Goal: Information Seeking & Learning: Check status

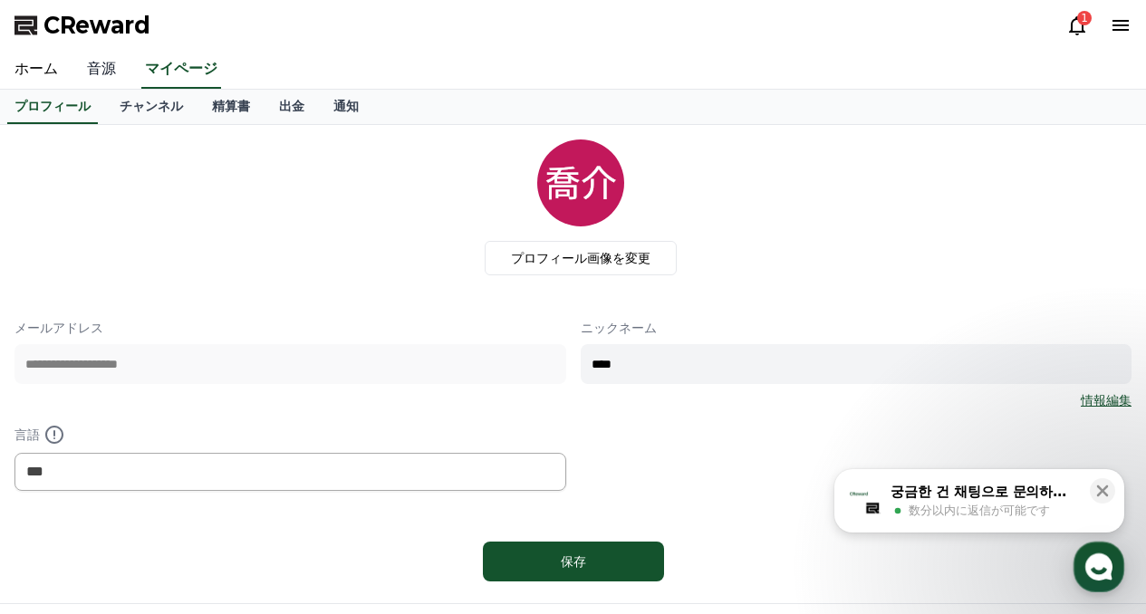
click at [92, 82] on link "音源" at bounding box center [101, 70] width 58 height 38
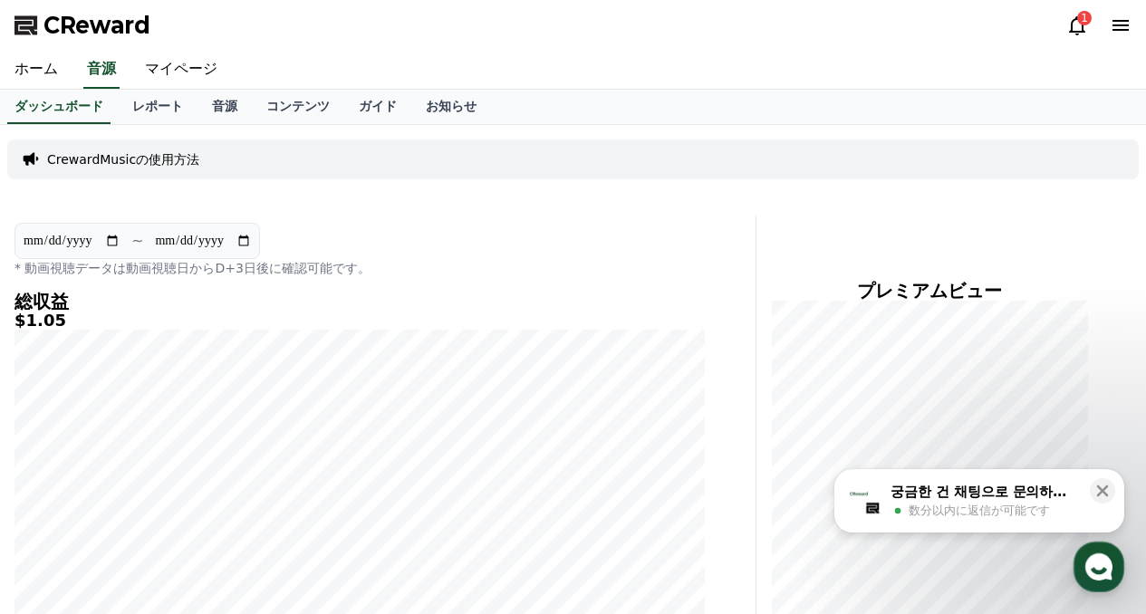
scroll to position [543, 0]
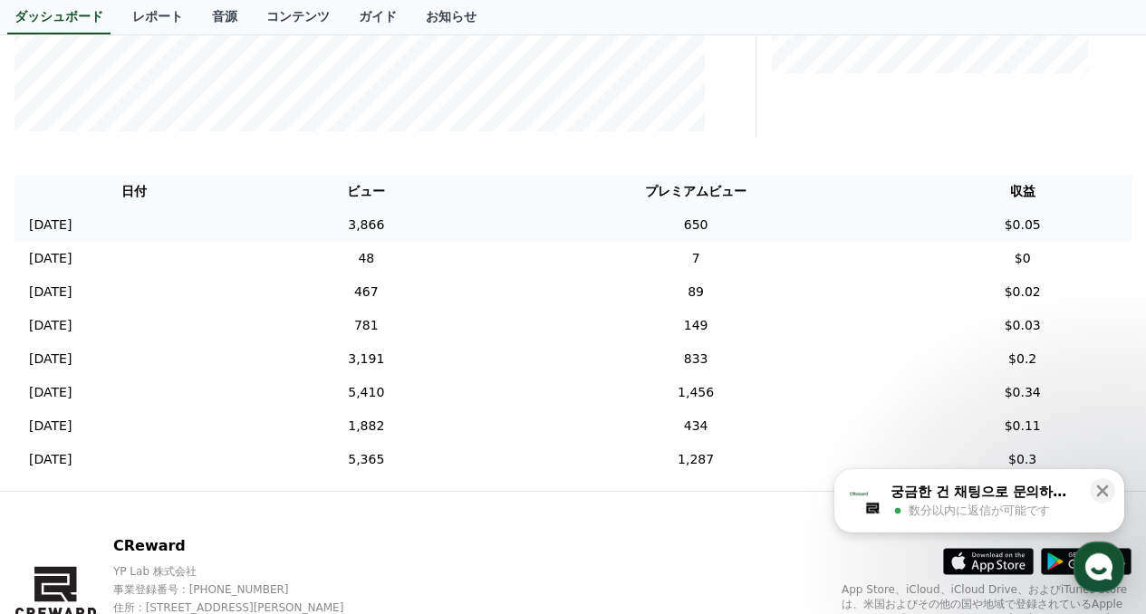
click at [255, 221] on td "[DATE] 08/30" at bounding box center [134, 225] width 240 height 34
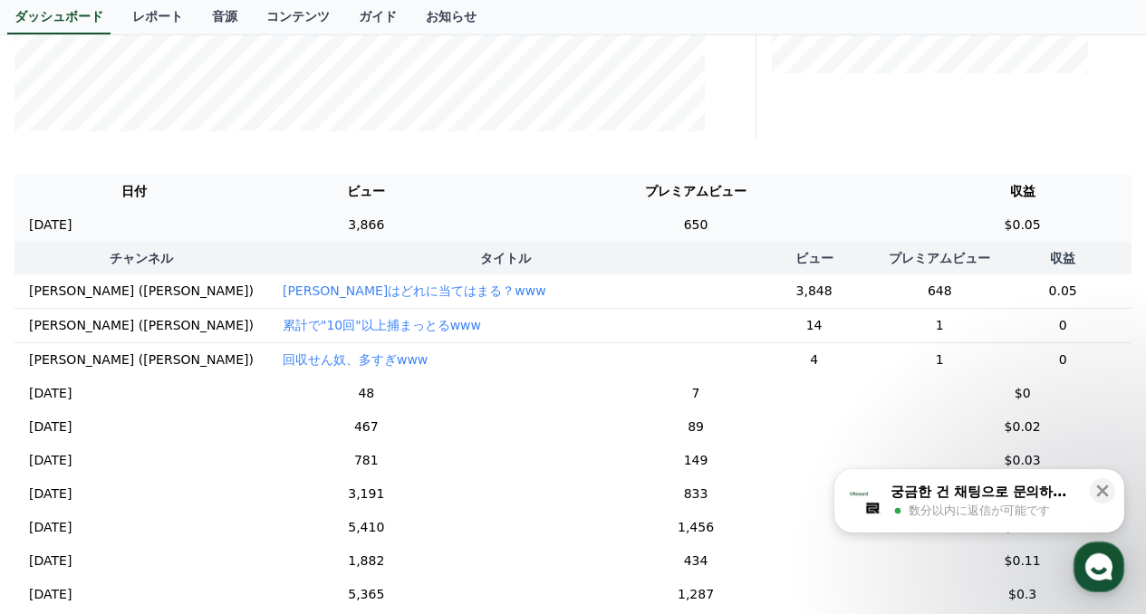
click at [255, 239] on td "[DATE] 08/30" at bounding box center [134, 225] width 240 height 34
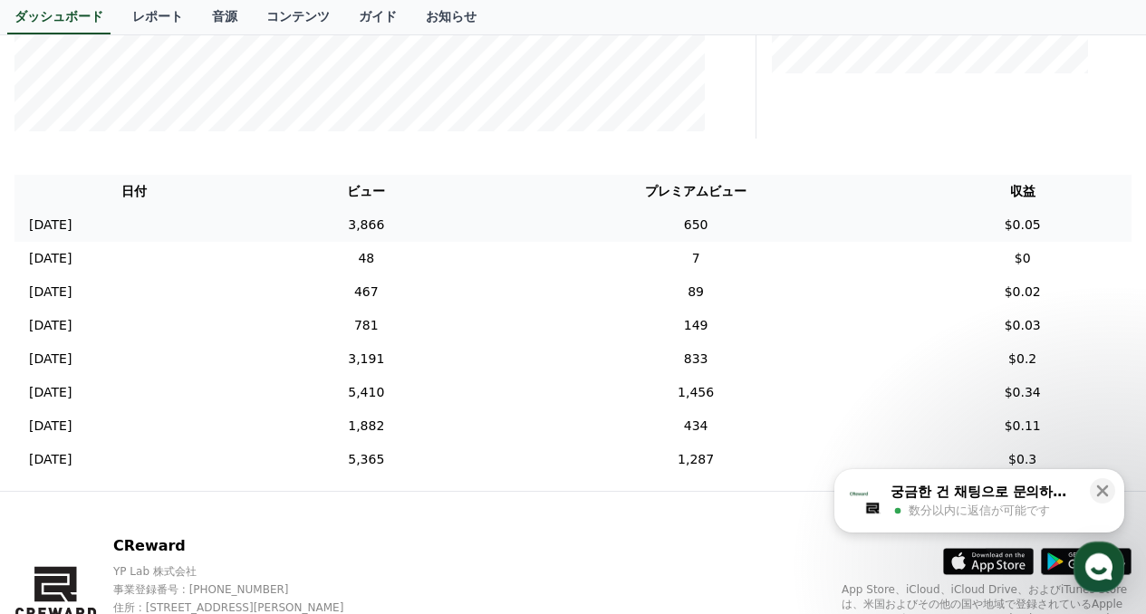
click at [741, 229] on td "650" at bounding box center [696, 225] width 436 height 34
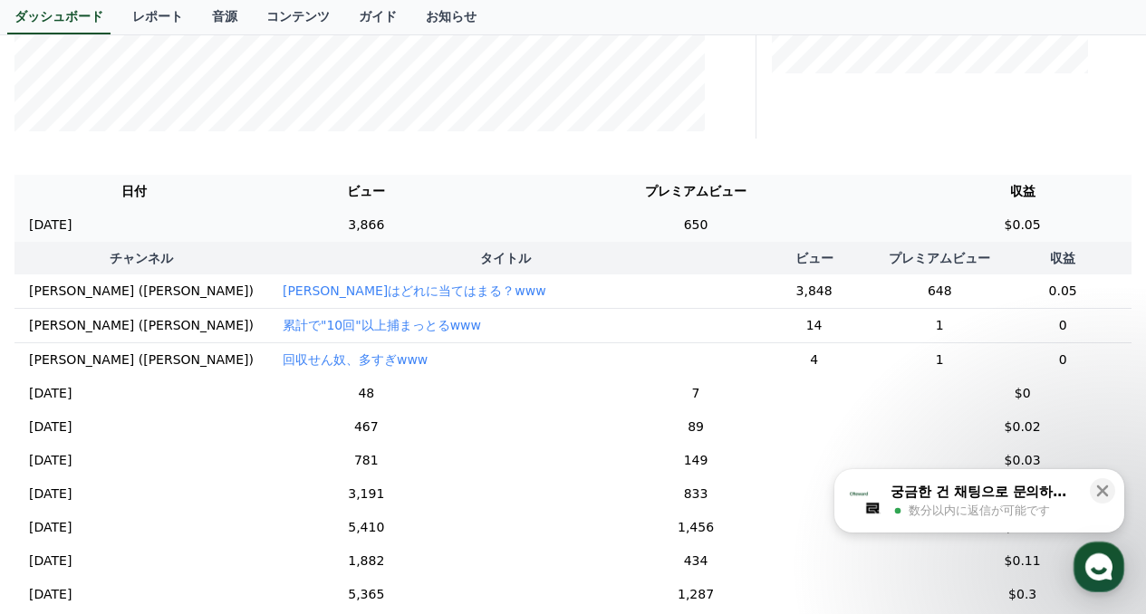
click at [741, 229] on td "650" at bounding box center [696, 225] width 436 height 34
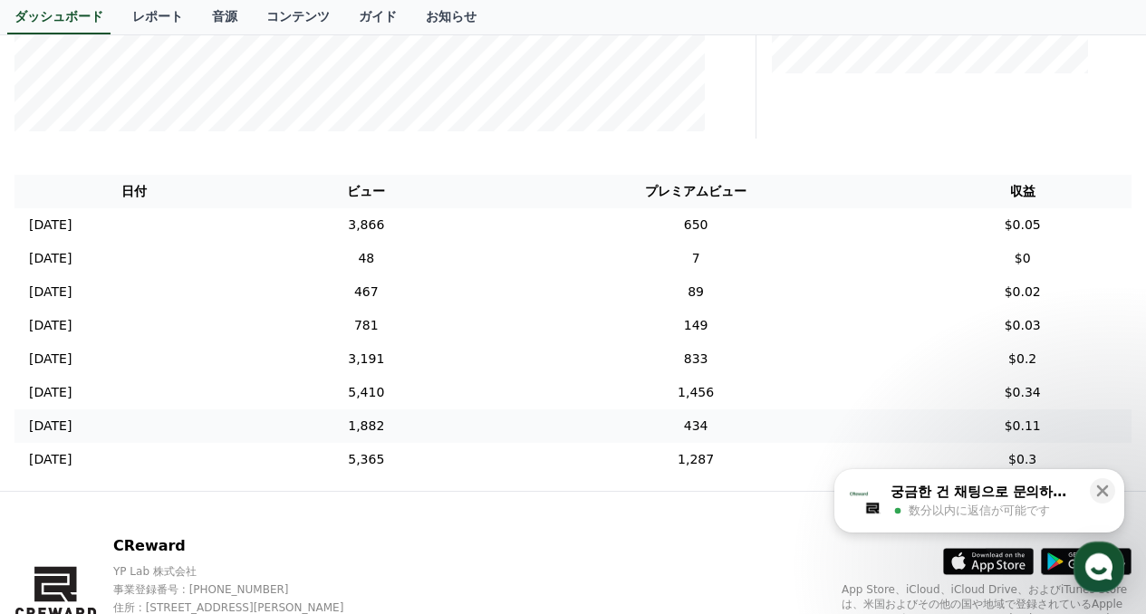
click at [726, 439] on td "434" at bounding box center [696, 426] width 436 height 34
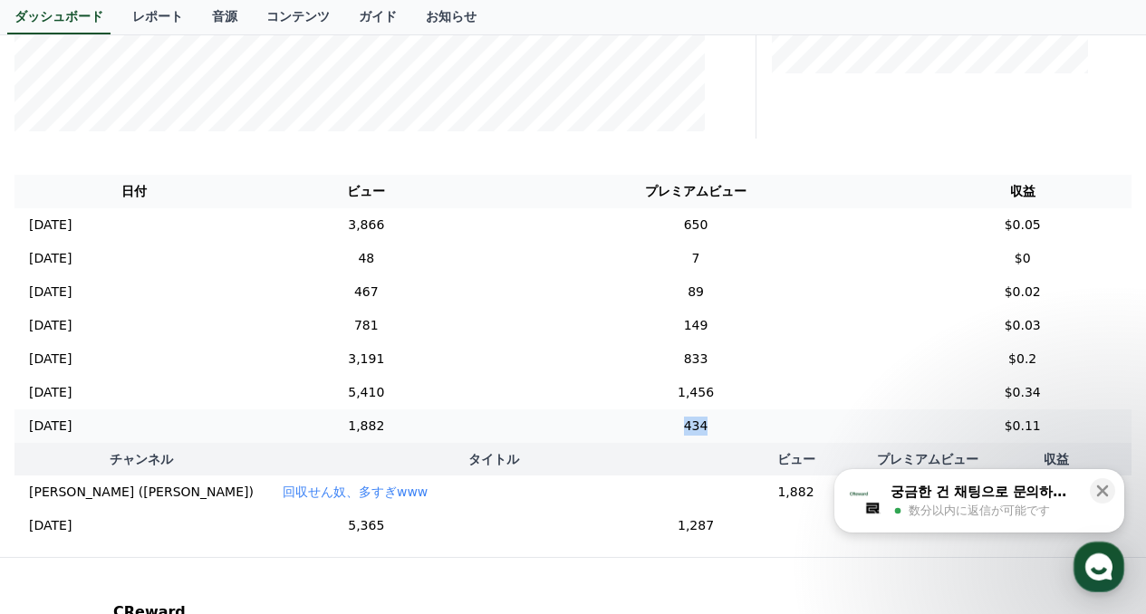
click at [726, 439] on td "434" at bounding box center [696, 426] width 436 height 34
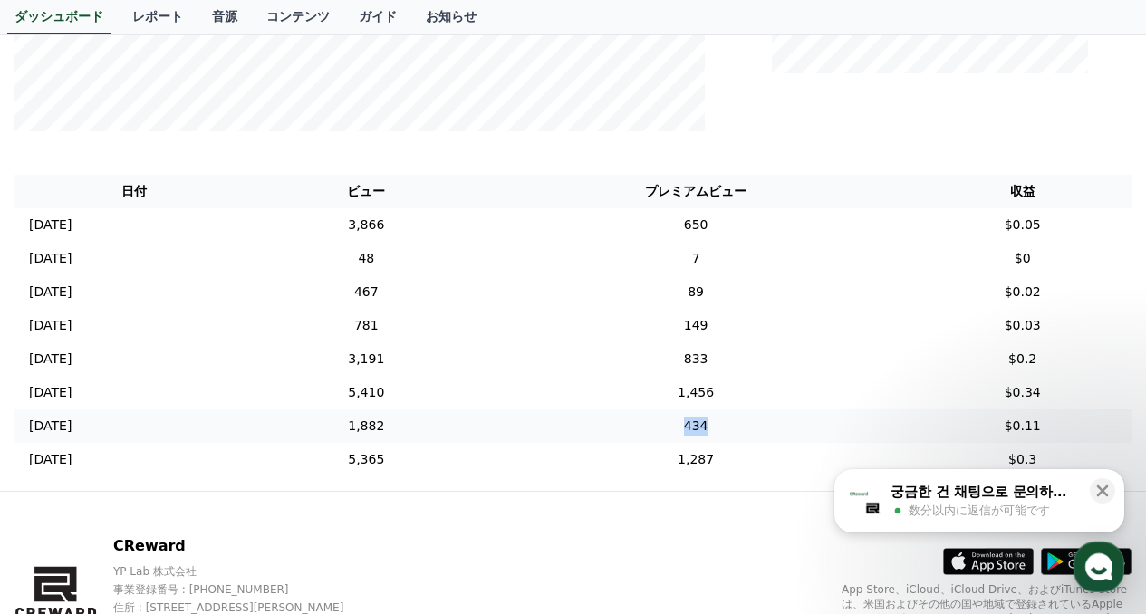
click at [696, 430] on td "434" at bounding box center [696, 426] width 436 height 34
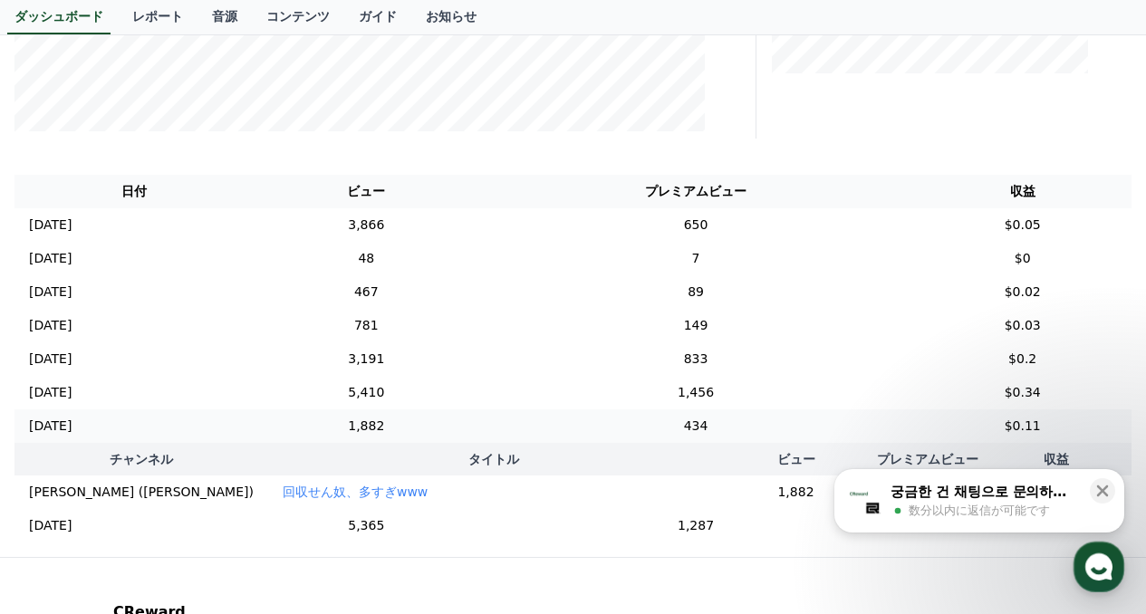
click at [696, 430] on td "434" at bounding box center [696, 426] width 436 height 34
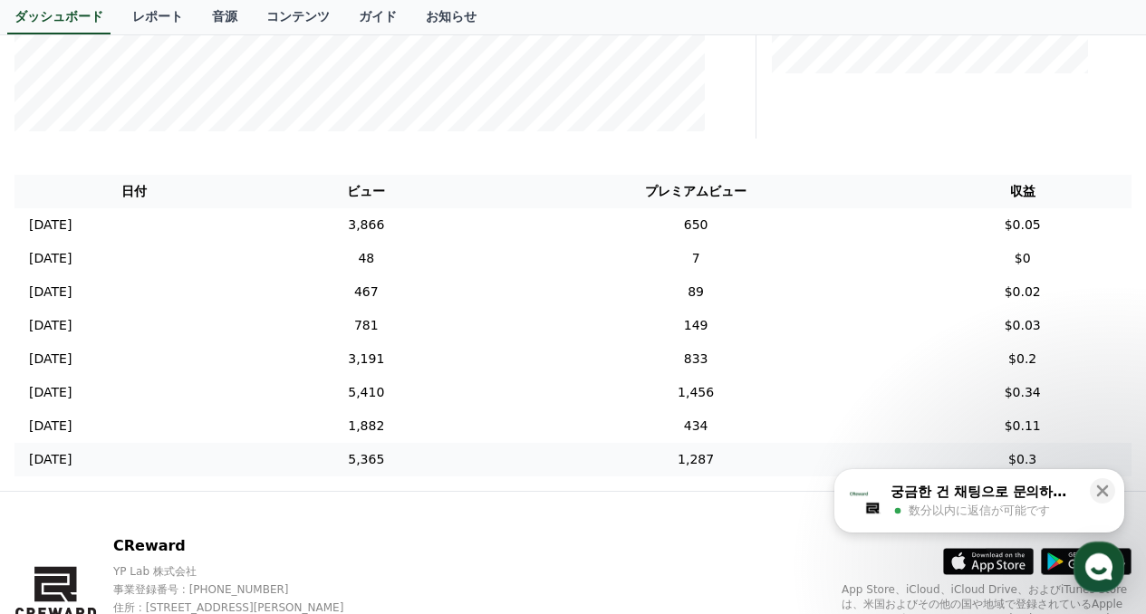
click at [702, 464] on td "1,287" at bounding box center [696, 460] width 436 height 34
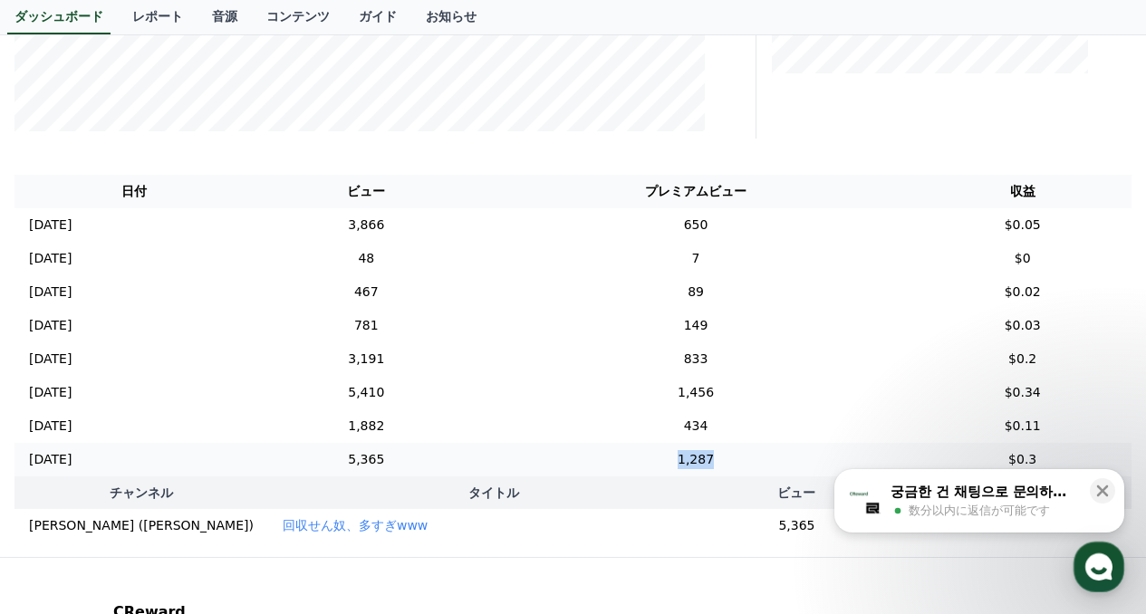
click at [702, 464] on td "1,287" at bounding box center [696, 460] width 436 height 34
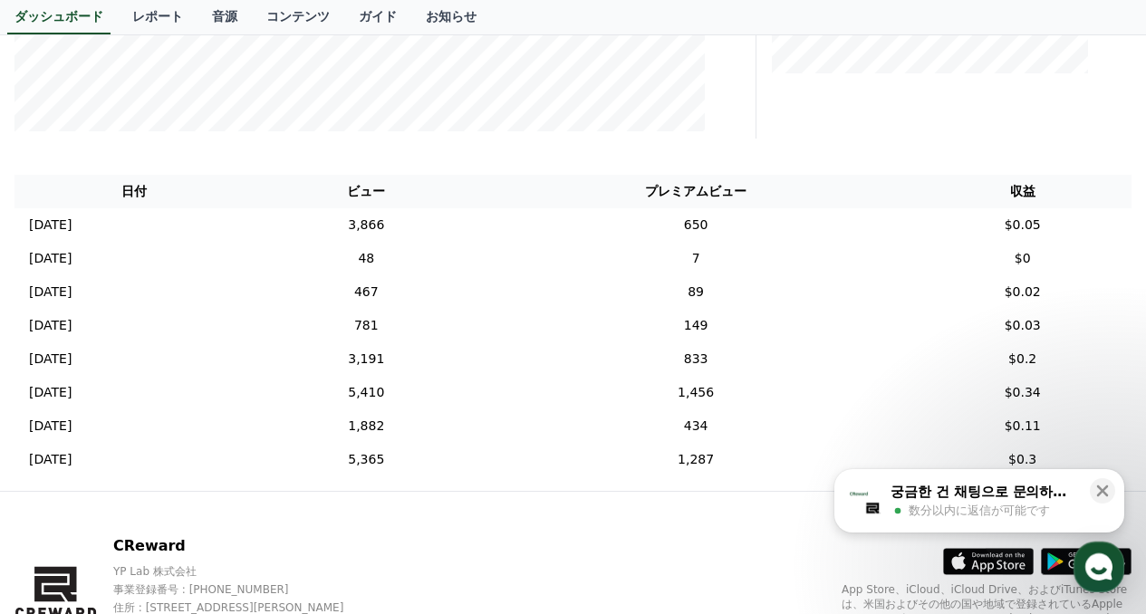
click at [666, 192] on th "プレミアムビュー" at bounding box center [696, 192] width 436 height 34
click at [668, 216] on td "650" at bounding box center [696, 225] width 436 height 34
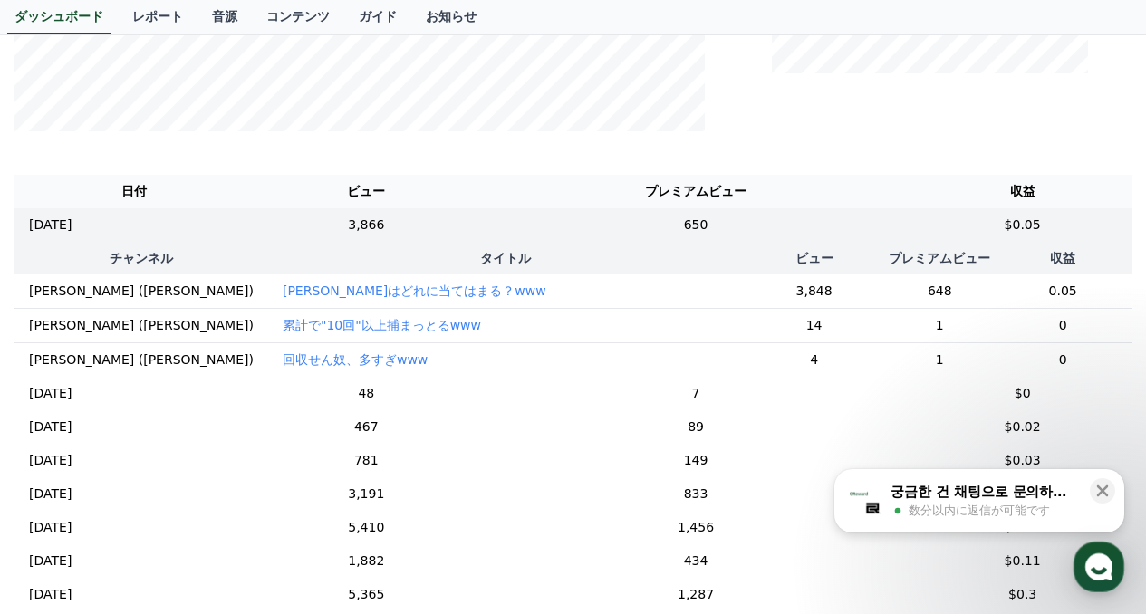
click at [283, 284] on p "[PERSON_NAME]はどれに当てはまる？www" at bounding box center [415, 291] width 264 height 18
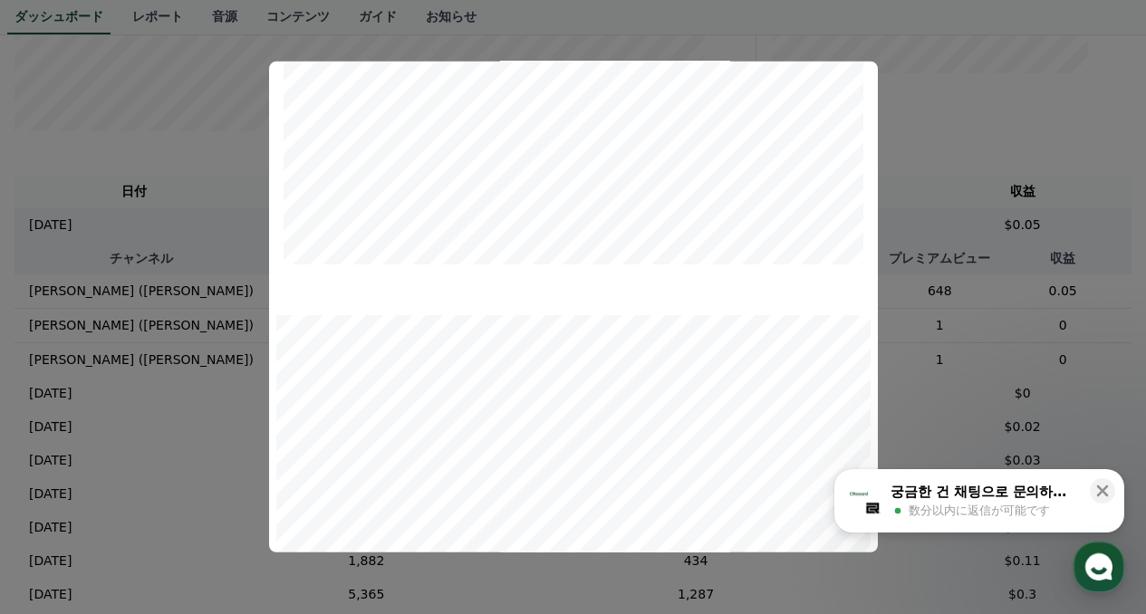
scroll to position [0, 0]
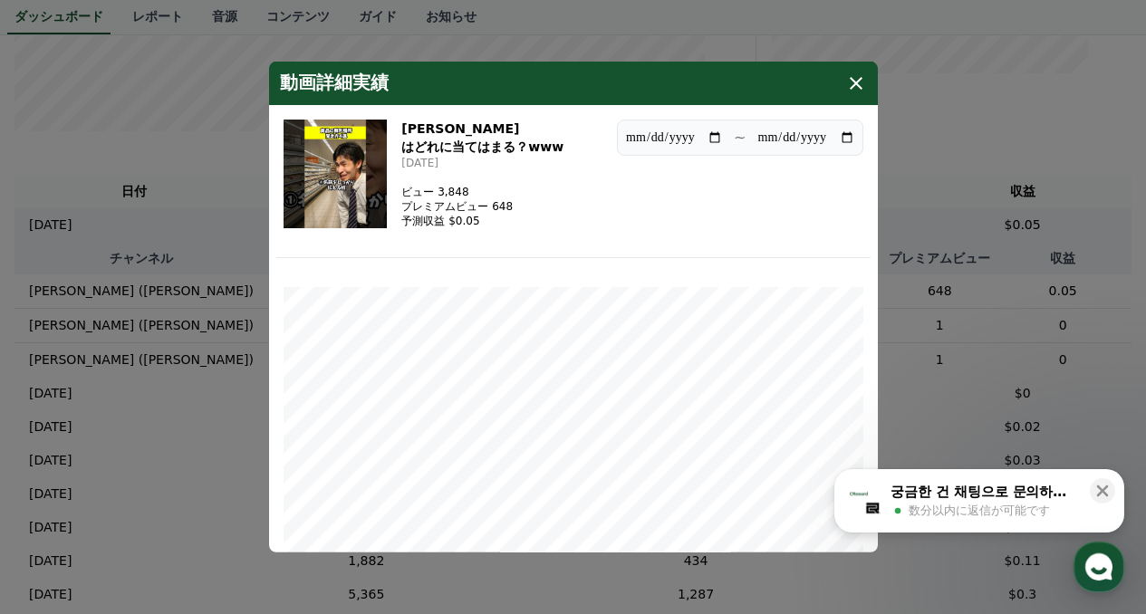
click at [858, 85] on icon "modal" at bounding box center [856, 83] width 13 height 13
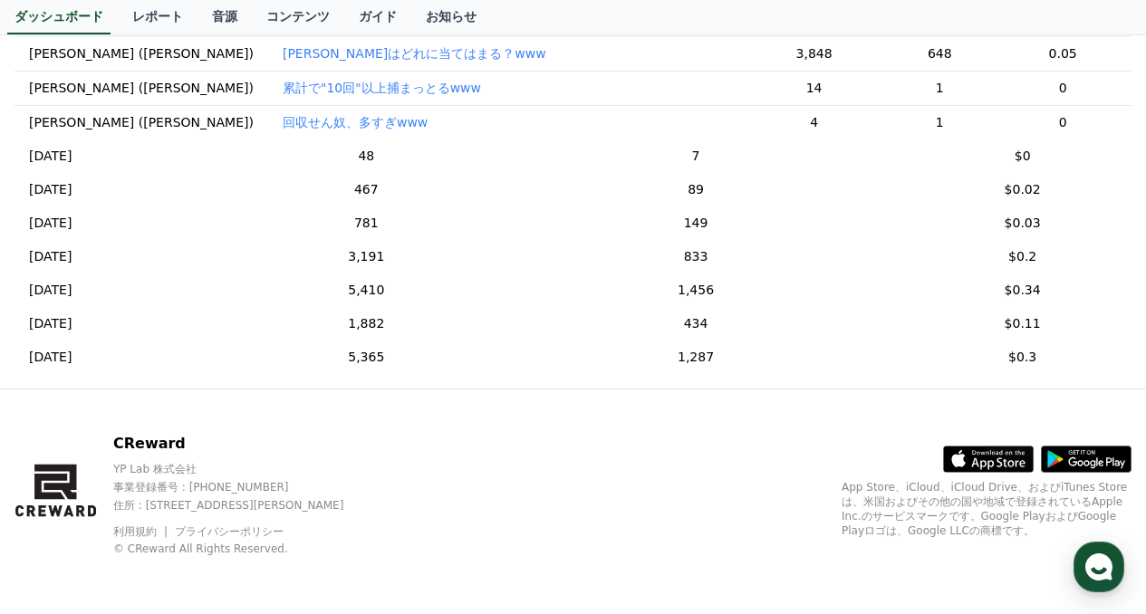
scroll to position [341, 0]
